Goal: Information Seeking & Learning: Learn about a topic

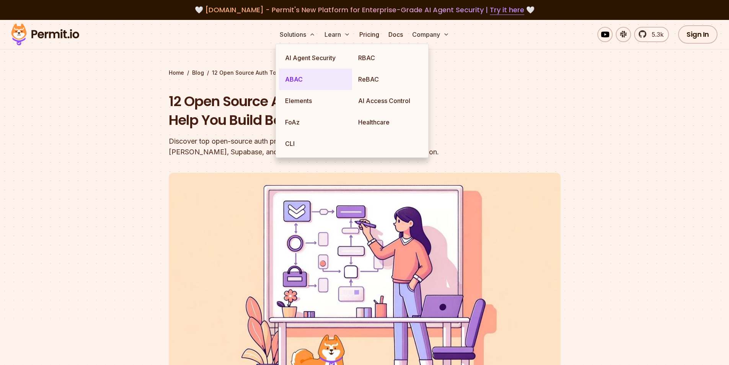
click at [296, 88] on link "ABAC" at bounding box center [315, 78] width 73 height 21
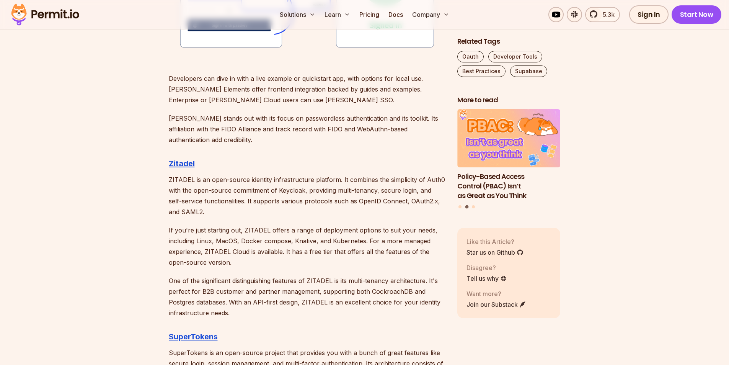
scroll to position [1262, 0]
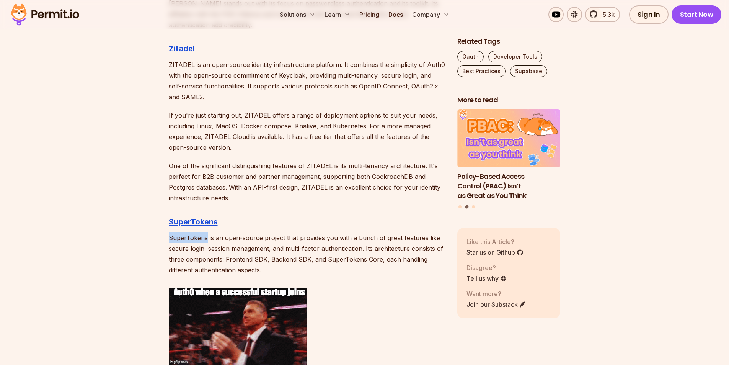
drag, startPoint x: 163, startPoint y: 237, endPoint x: 205, endPoint y: 234, distance: 42.5
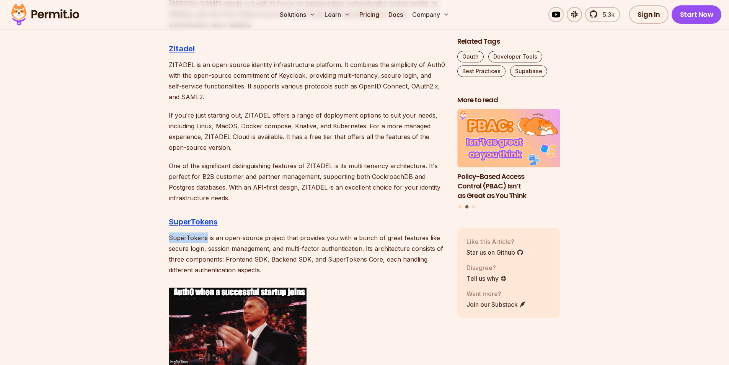
copy p "SuperTokens"
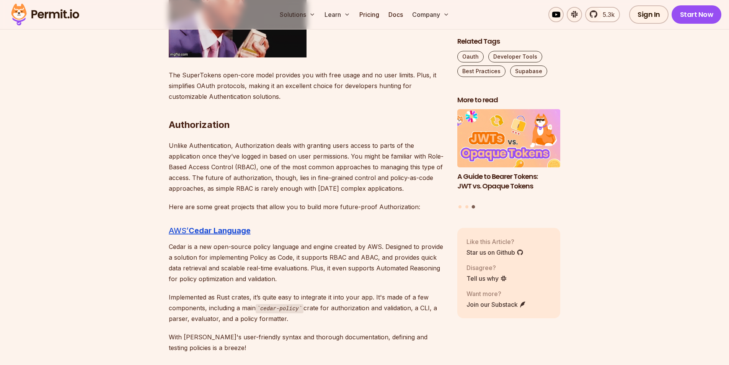
scroll to position [1645, 0]
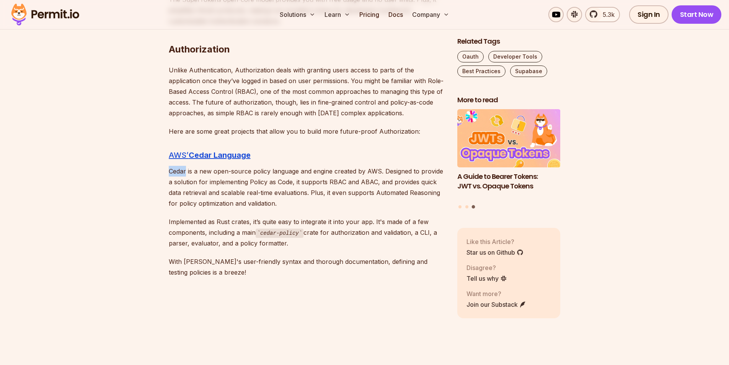
drag, startPoint x: 169, startPoint y: 174, endPoint x: 186, endPoint y: 173, distance: 17.2
click at [186, 173] on p "Cedar is a new open-source policy language and engine created by AWS. Designed …" at bounding box center [307, 187] width 276 height 43
copy p "Cedar"
click at [178, 188] on p "Cedar is a new open-source policy language and engine created by AWS. Designed …" at bounding box center [307, 187] width 276 height 43
click at [175, 174] on p "Cedar is a new open-source policy language and engine created by AWS. Designed …" at bounding box center [307, 187] width 276 height 43
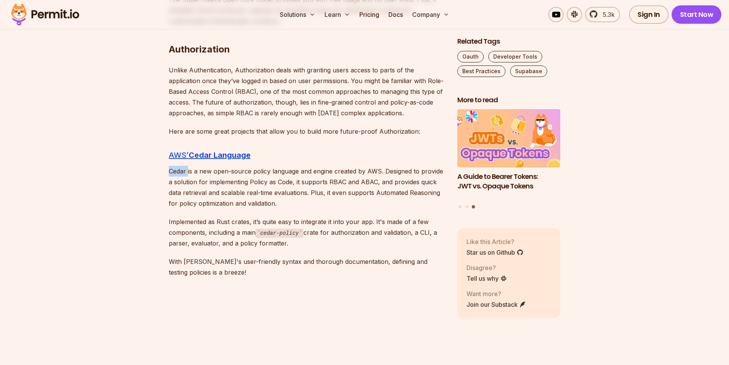
click at [175, 174] on p "Cedar is a new open-source policy language and engine created by AWS. Designed …" at bounding box center [307, 187] width 276 height 43
copy p "Cedar"
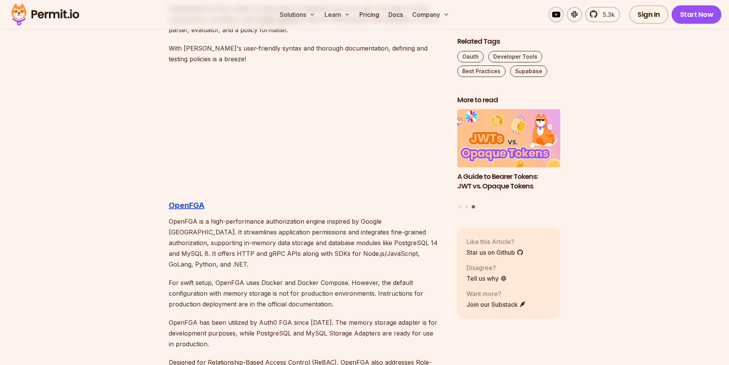
scroll to position [1913, 0]
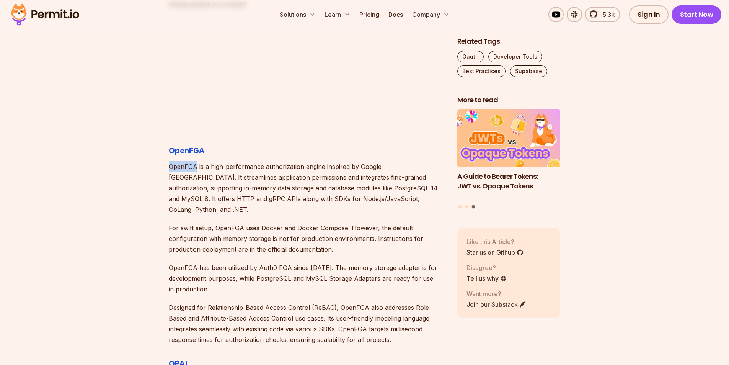
drag, startPoint x: 167, startPoint y: 168, endPoint x: 195, endPoint y: 168, distance: 27.9
copy p "OpenFGA"
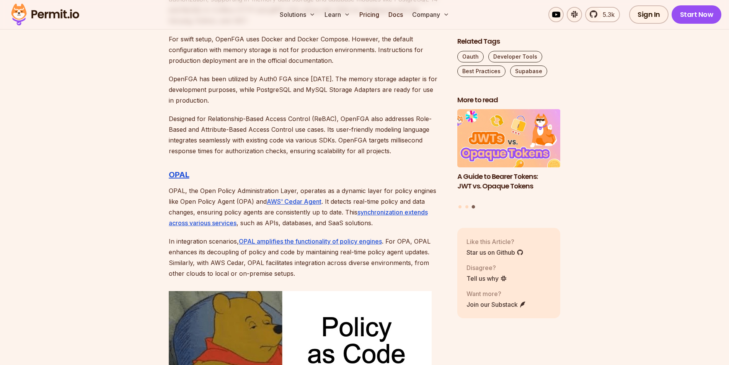
scroll to position [2142, 0]
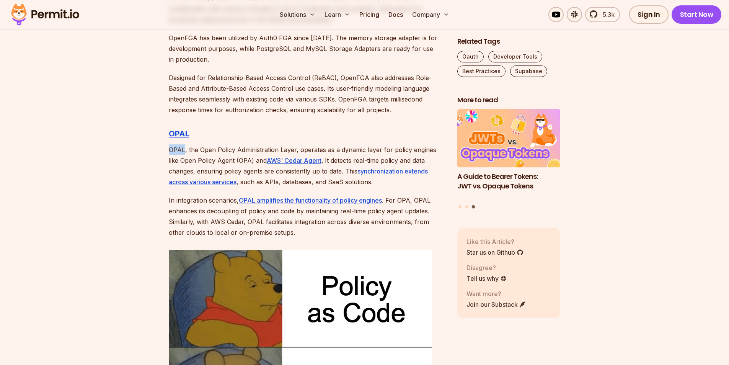
drag, startPoint x: 170, startPoint y: 141, endPoint x: 185, endPoint y: 140, distance: 15.3
click at [185, 144] on p "OPAL, the Open Policy Administration Layer, operates as a dynamic layer for pol…" at bounding box center [307, 165] width 276 height 43
copy p "OPAL"
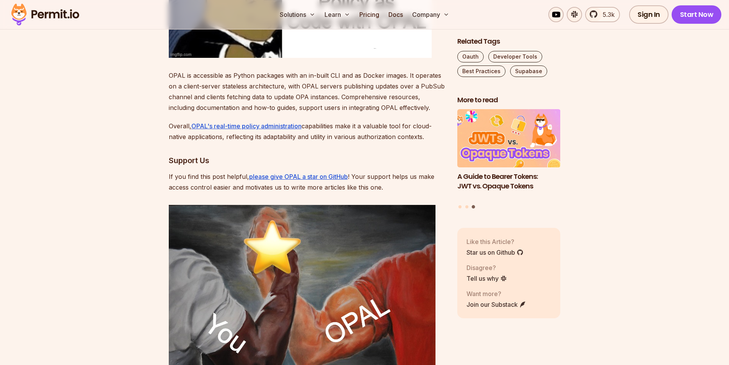
scroll to position [2601, 0]
